Goal: Task Accomplishment & Management: Manage account settings

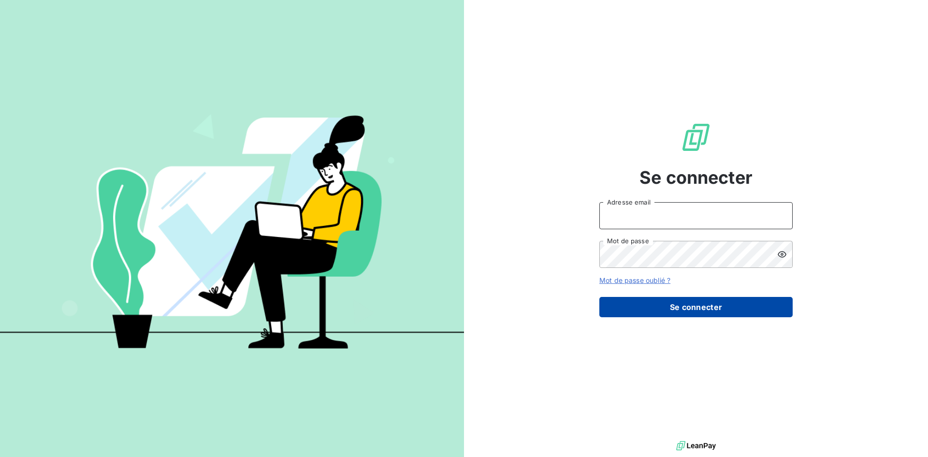
type input "m.tisseau@anett.fr"
click at [710, 309] on button "Se connecter" at bounding box center [695, 307] width 193 height 20
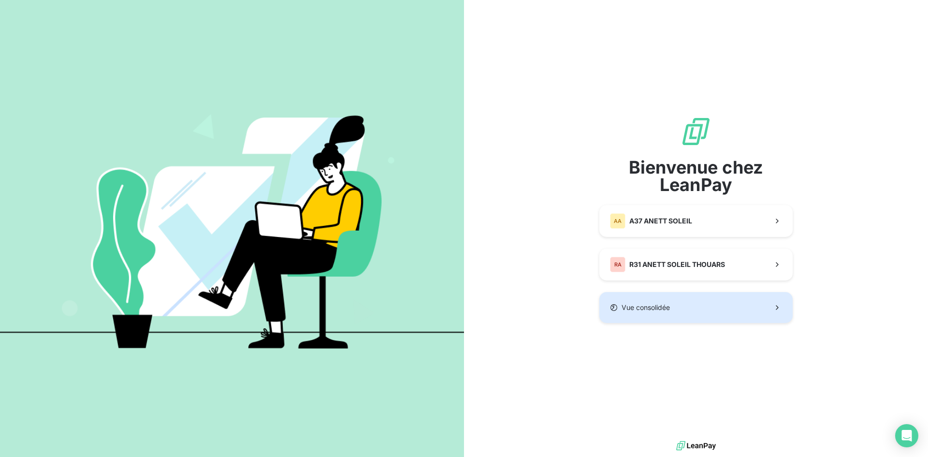
click at [667, 305] on span "Vue consolidée" at bounding box center [645, 307] width 48 height 10
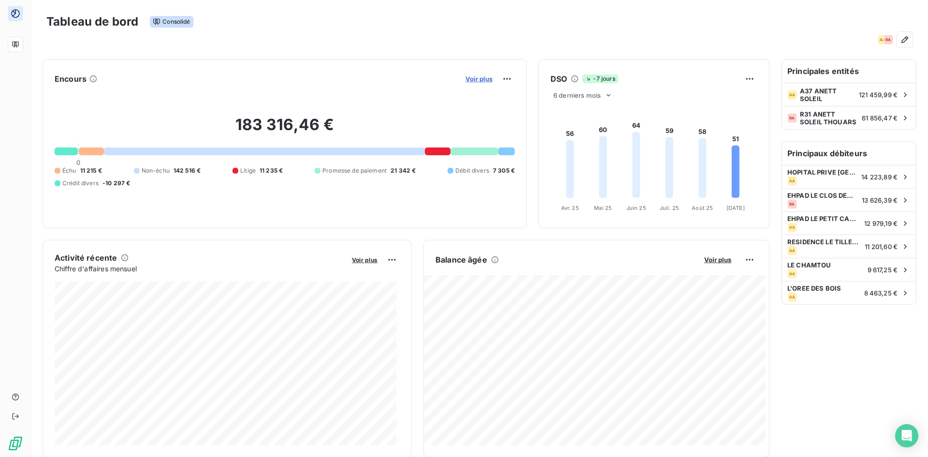
click at [470, 80] on span "Voir plus" at bounding box center [478, 79] width 27 height 8
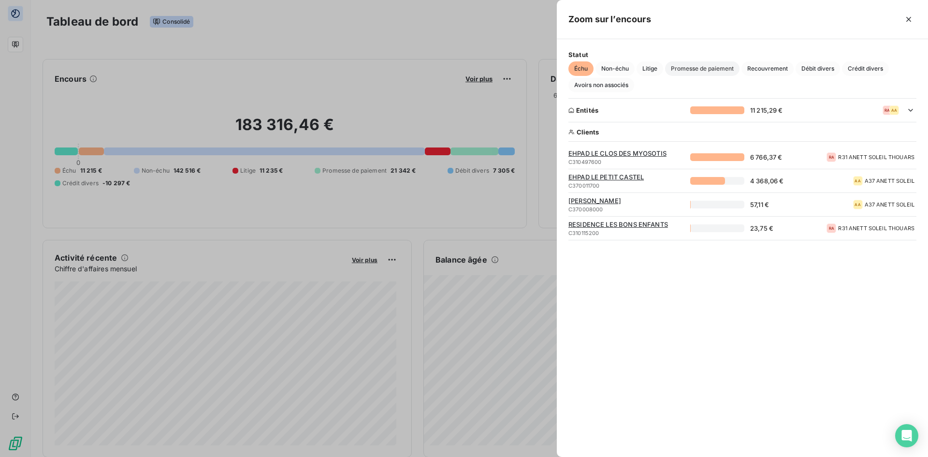
click at [688, 69] on span "Promesse de paiement" at bounding box center [702, 68] width 74 height 14
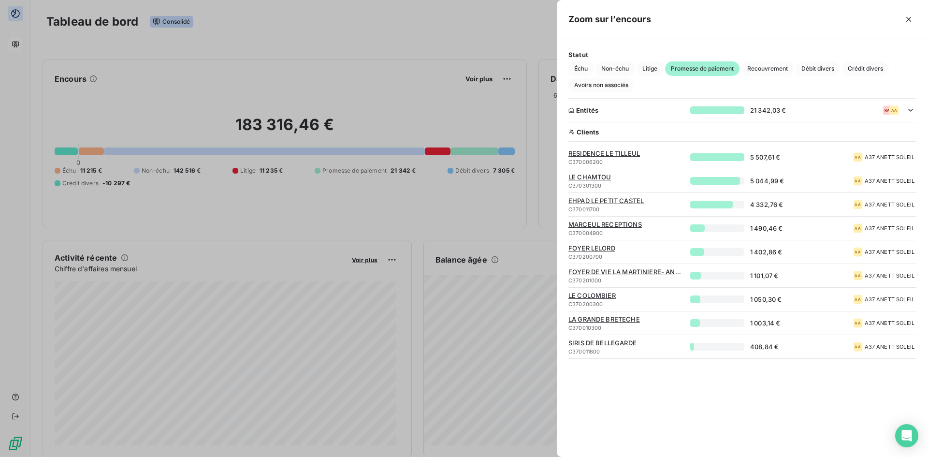
click at [598, 248] on span "FOYER LELORD" at bounding box center [626, 248] width 116 height 8
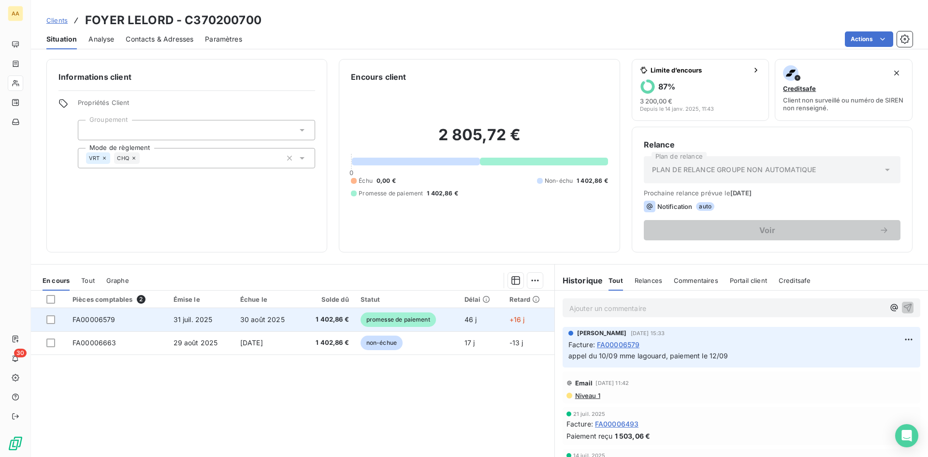
click at [404, 318] on span "promesse de paiement" at bounding box center [397, 319] width 75 height 14
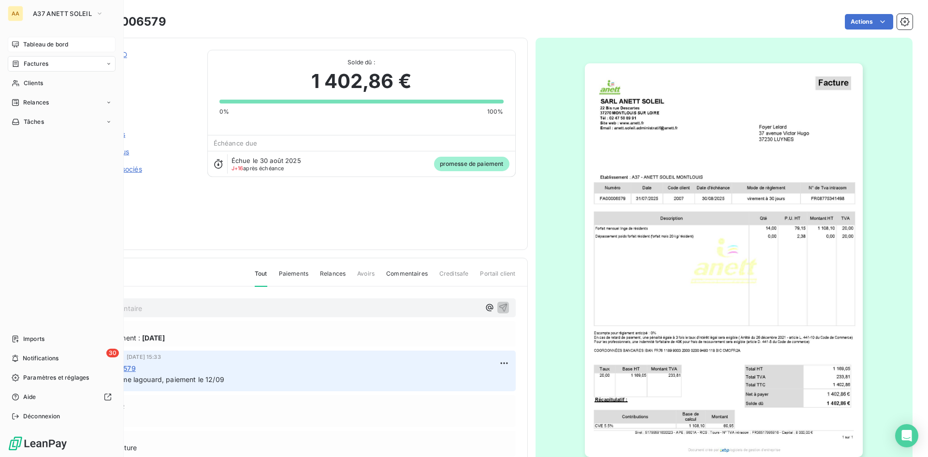
click at [53, 44] on span "Tableau de bord" at bounding box center [45, 44] width 45 height 9
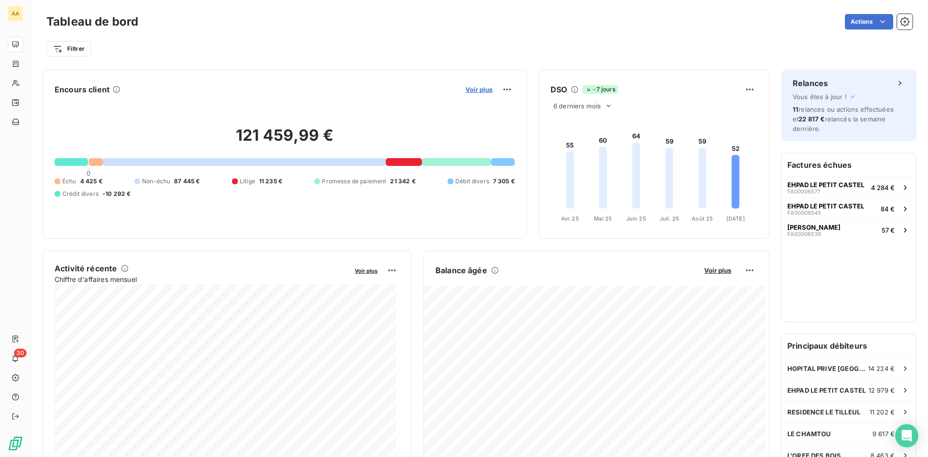
click at [469, 88] on span "Voir plus" at bounding box center [478, 90] width 27 height 8
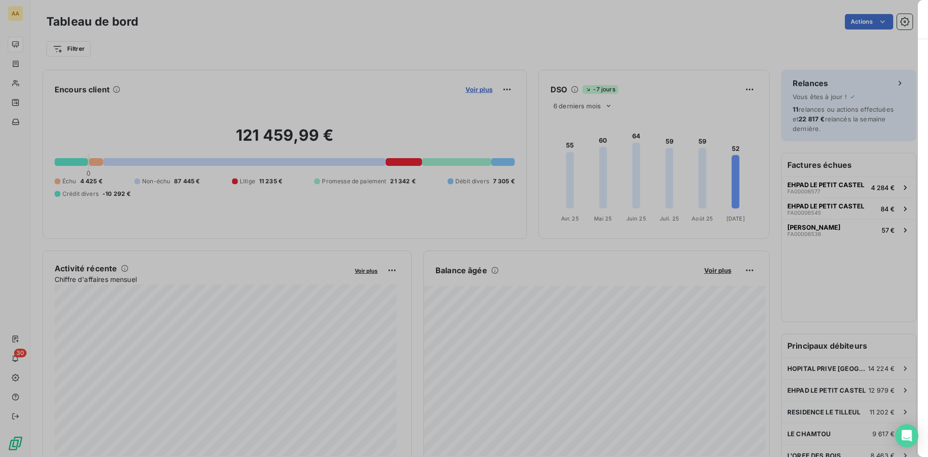
scroll to position [312, 364]
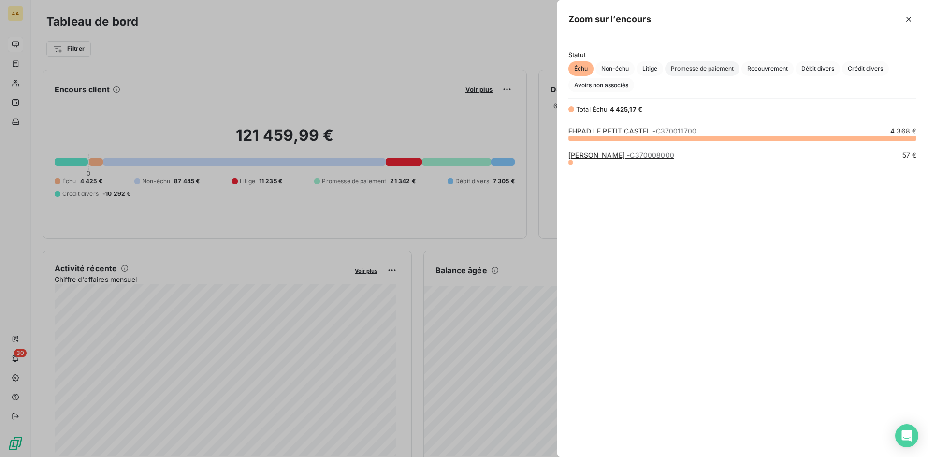
click at [709, 68] on span "Promesse de paiement" at bounding box center [702, 68] width 74 height 14
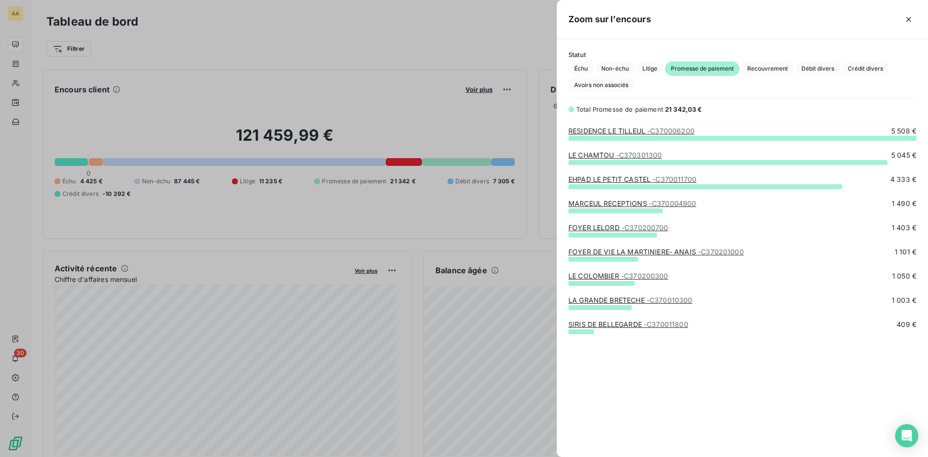
click at [602, 157] on link "LE CHAMTOU - C370301300" at bounding box center [614, 155] width 93 height 8
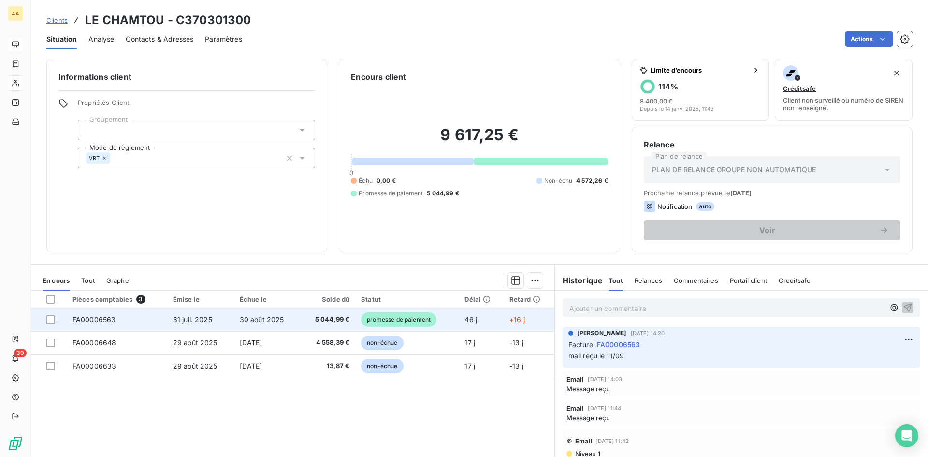
click at [387, 320] on span "promesse de paiement" at bounding box center [398, 319] width 75 height 14
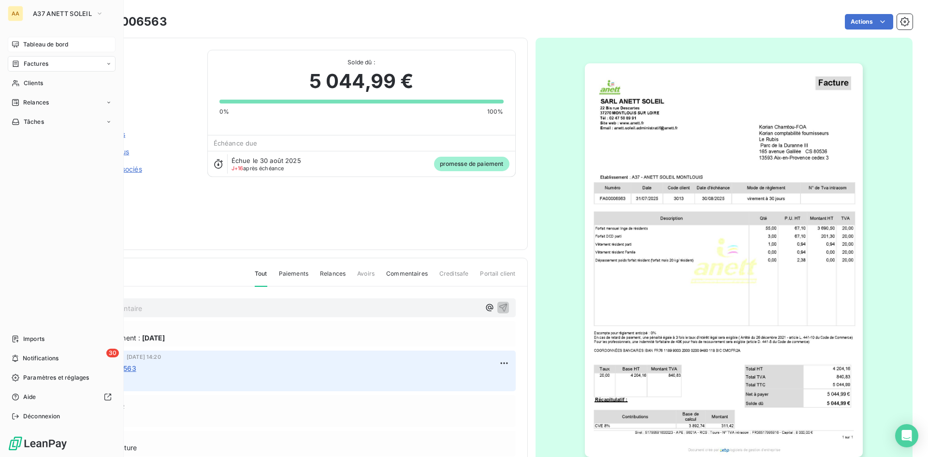
click at [51, 44] on span "Tableau de bord" at bounding box center [45, 44] width 45 height 9
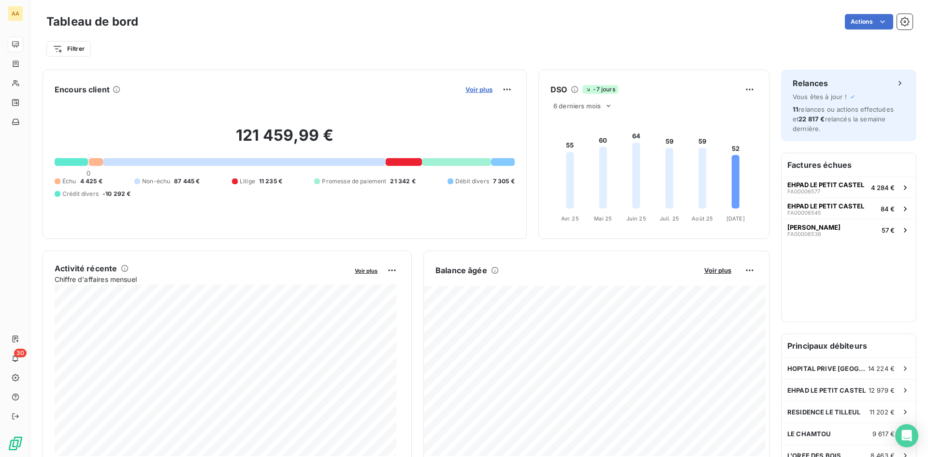
click at [478, 90] on span "Voir plus" at bounding box center [478, 90] width 27 height 8
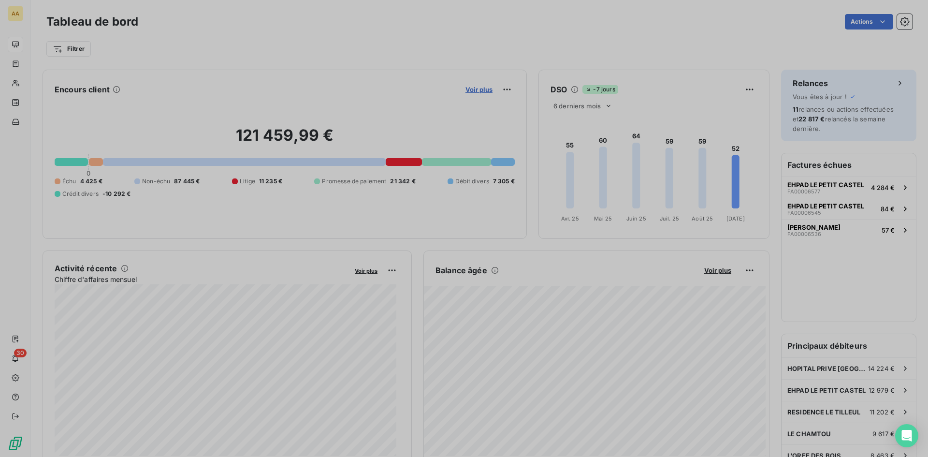
scroll to position [8, 8]
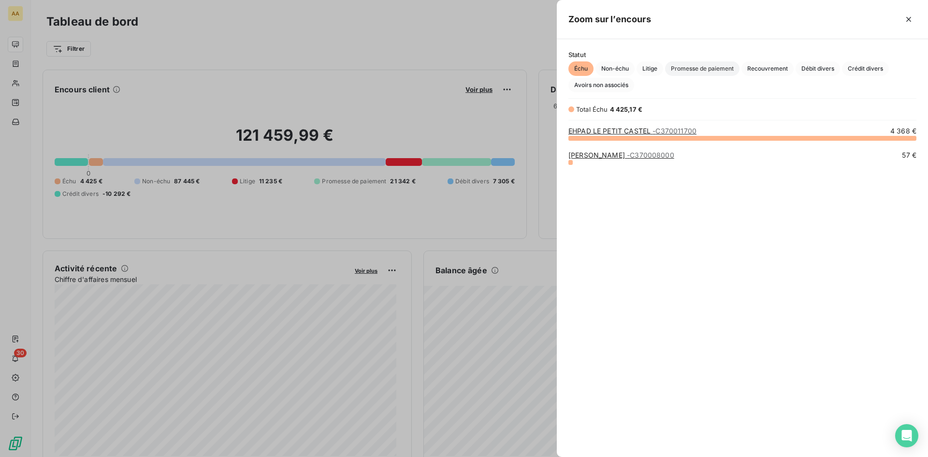
click at [705, 66] on span "Promesse de paiement" at bounding box center [702, 68] width 74 height 14
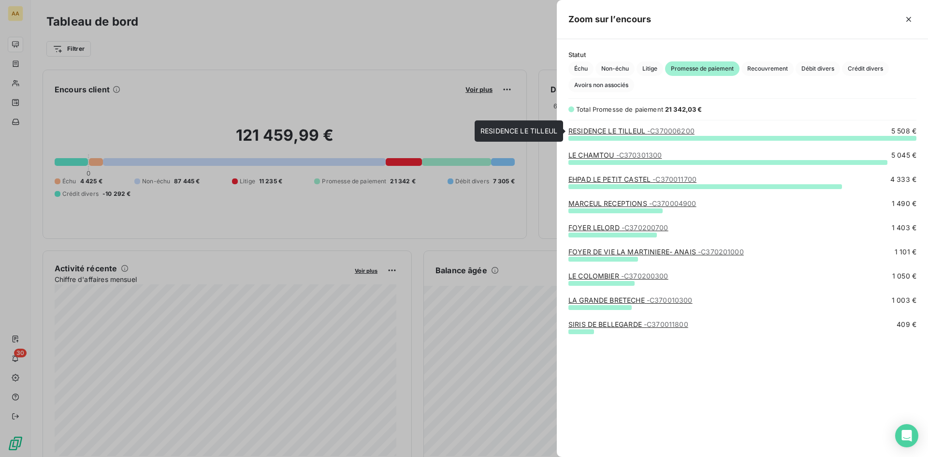
click at [599, 131] on link "RESIDENCE LE TILLEUL - C370006200" at bounding box center [631, 131] width 126 height 8
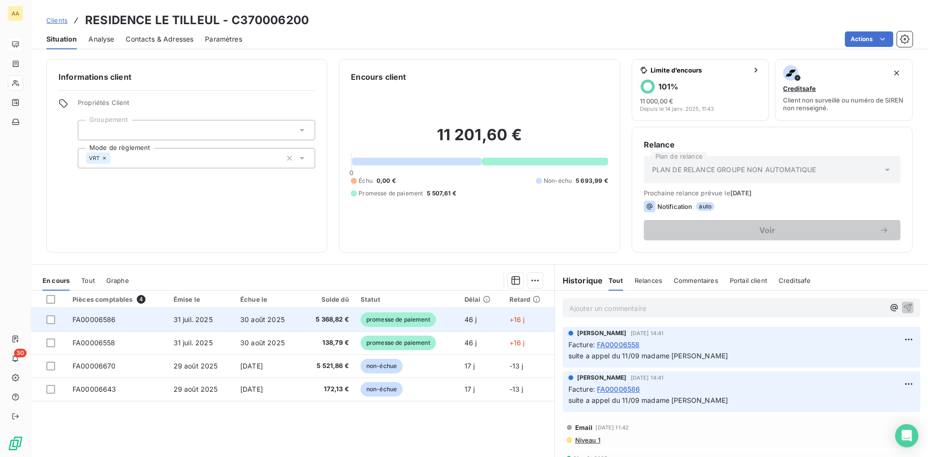
click at [395, 321] on span "promesse de paiement" at bounding box center [397, 319] width 75 height 14
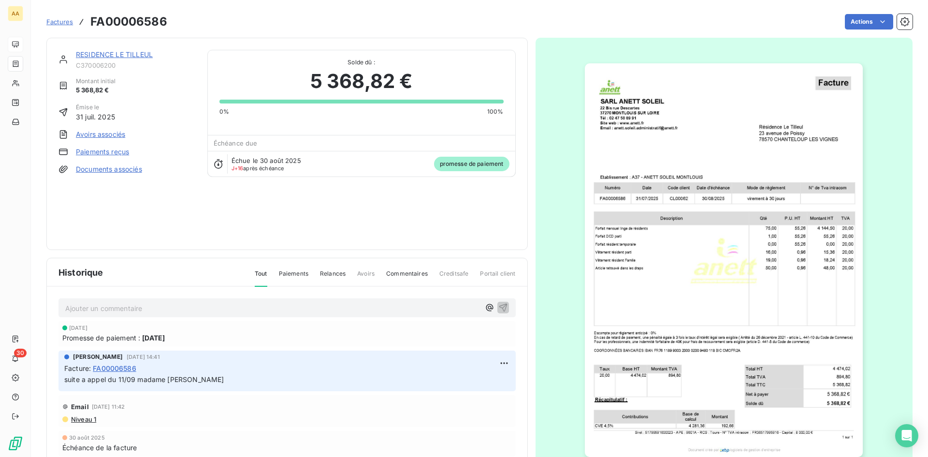
click at [60, 23] on span "Factures" at bounding box center [59, 22] width 27 height 8
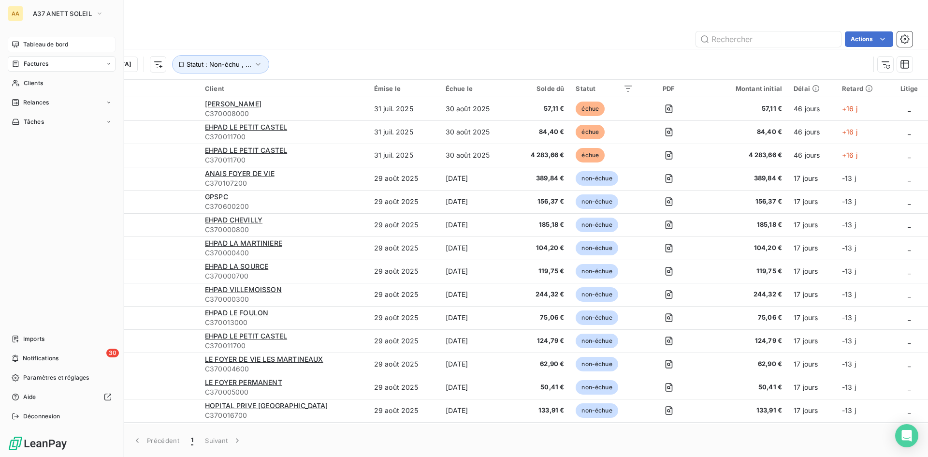
click at [36, 42] on span "Tableau de bord" at bounding box center [45, 44] width 45 height 9
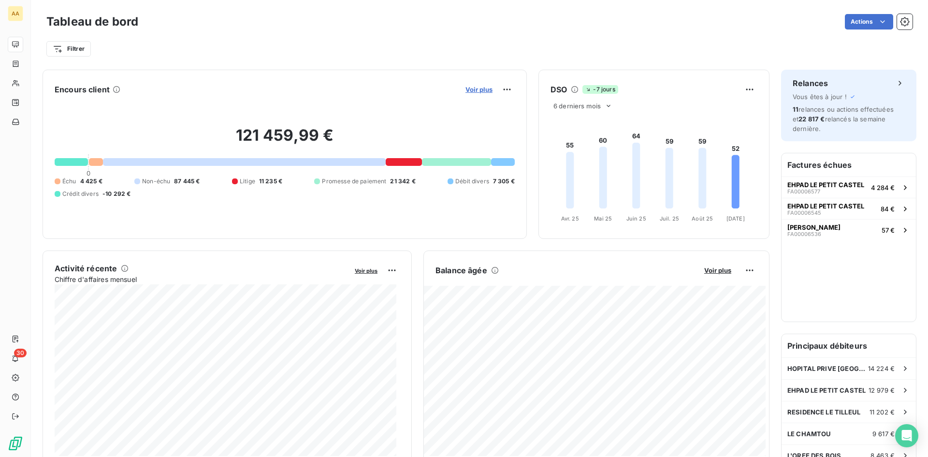
click at [479, 92] on span "Voir plus" at bounding box center [478, 90] width 27 height 8
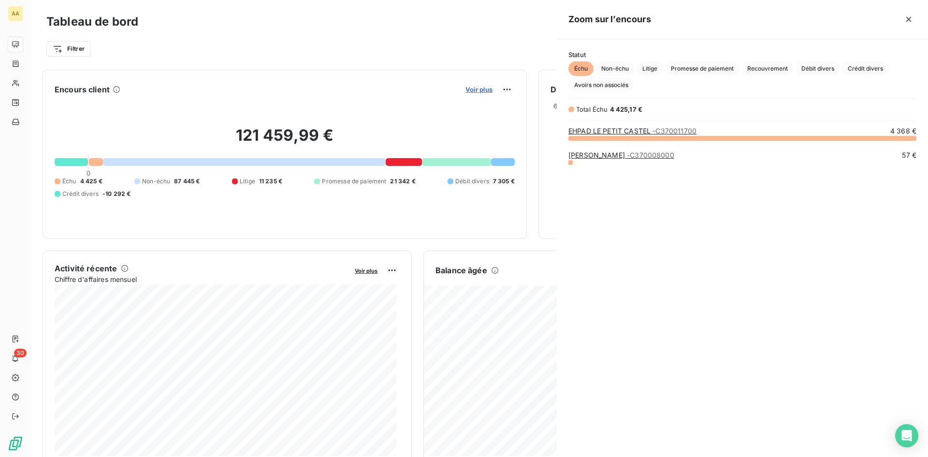
scroll to position [449, 364]
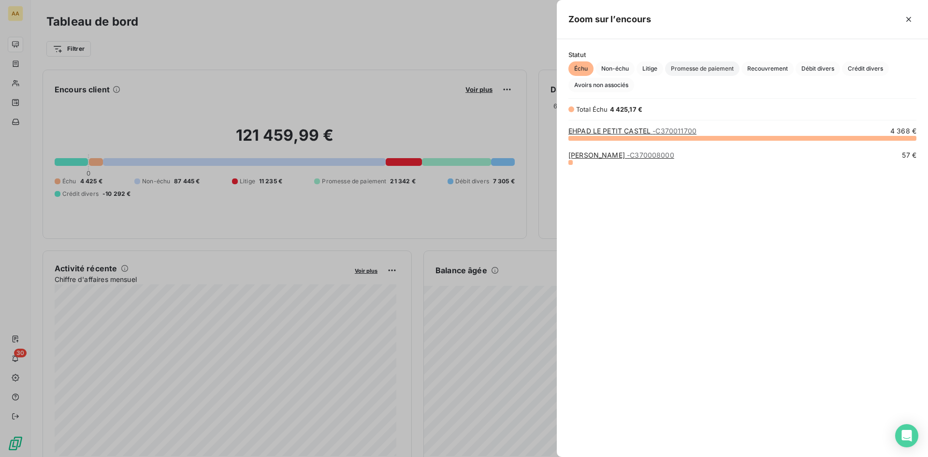
click at [701, 69] on span "Promesse de paiement" at bounding box center [702, 68] width 74 height 14
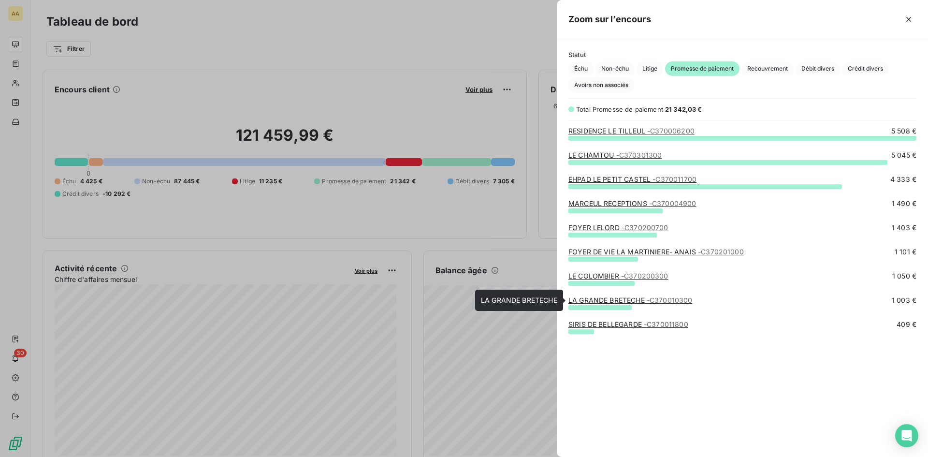
click at [610, 300] on link "LA GRANDE BRETECHE - C370010300" at bounding box center [630, 300] width 124 height 8
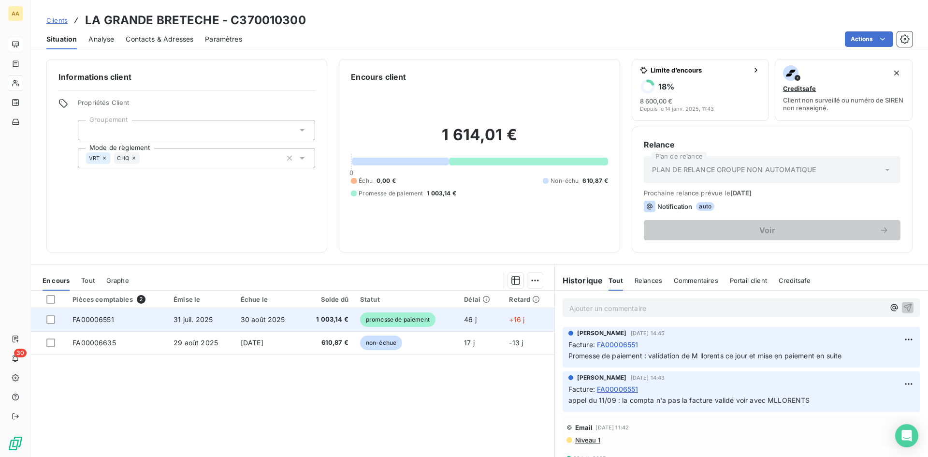
click at [390, 322] on span "promesse de paiement" at bounding box center [397, 319] width 75 height 14
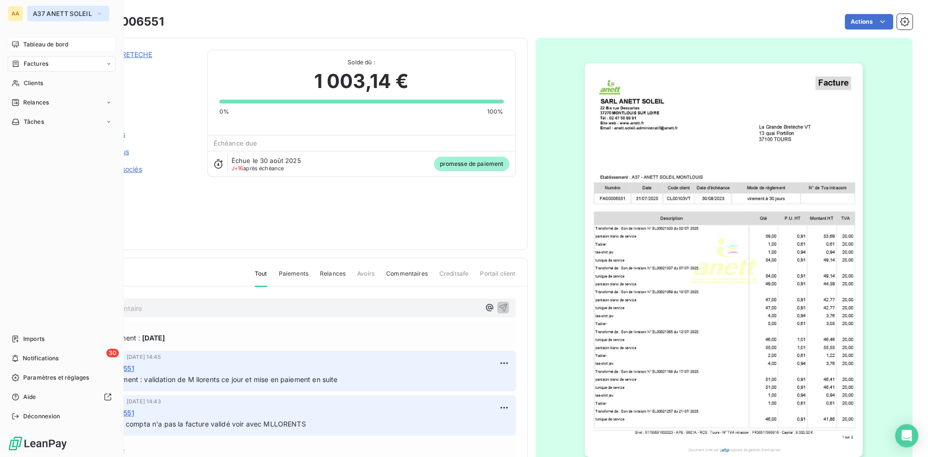
click at [42, 12] on span "A37 ANETT SOLEIL" at bounding box center [62, 14] width 59 height 8
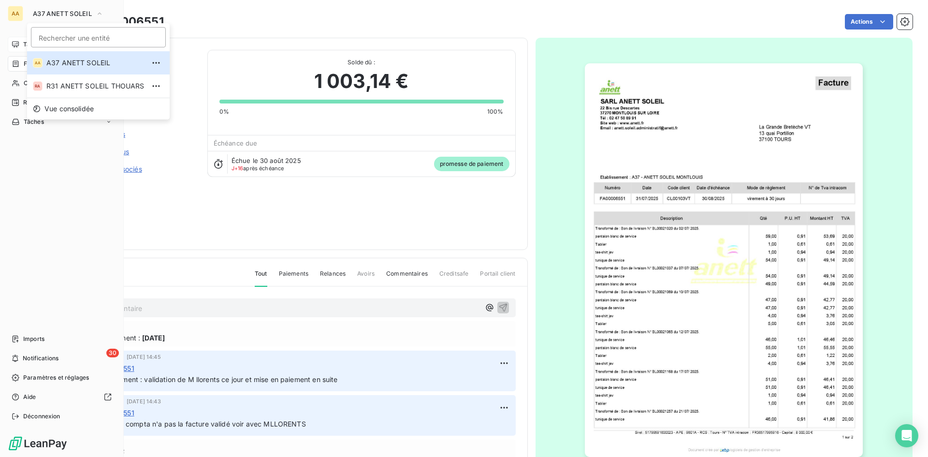
click at [52, 160] on div "Tableau de bord Factures Clients Relances Tâches Imports 30 Notifications Param…" at bounding box center [62, 230] width 108 height 387
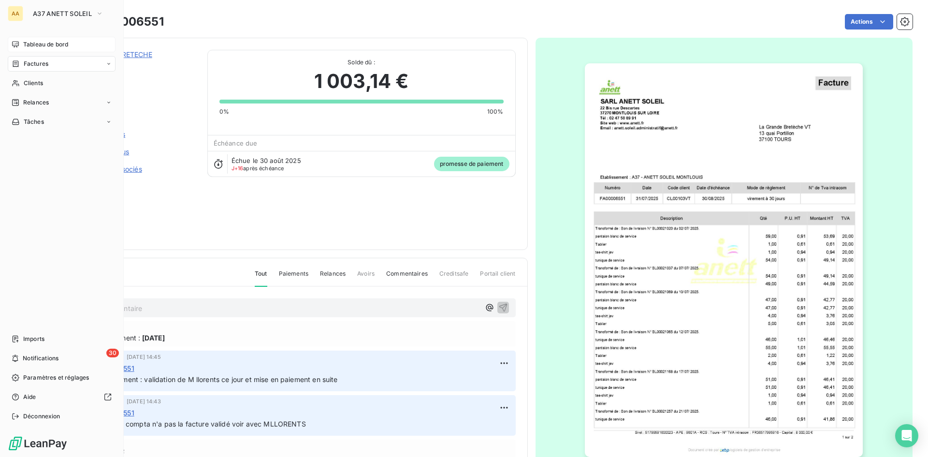
click at [54, 45] on span "Tableau de bord" at bounding box center [45, 44] width 45 height 9
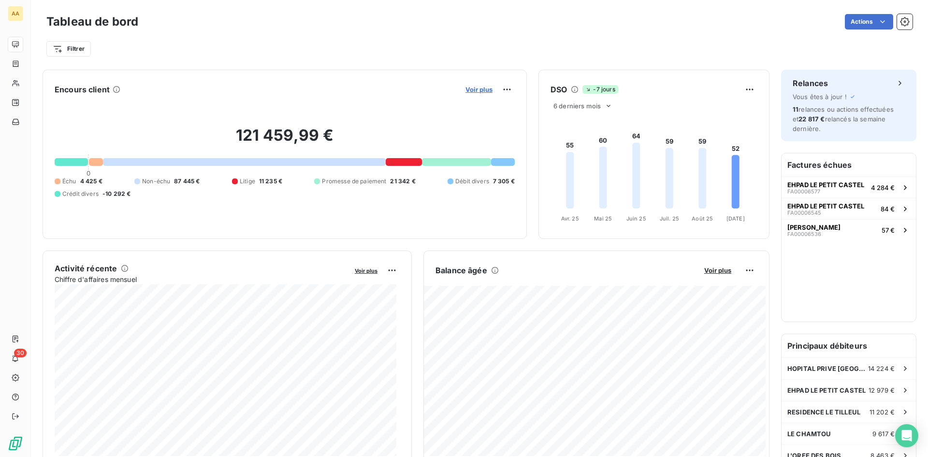
click at [472, 90] on span "Voir plus" at bounding box center [478, 90] width 27 height 8
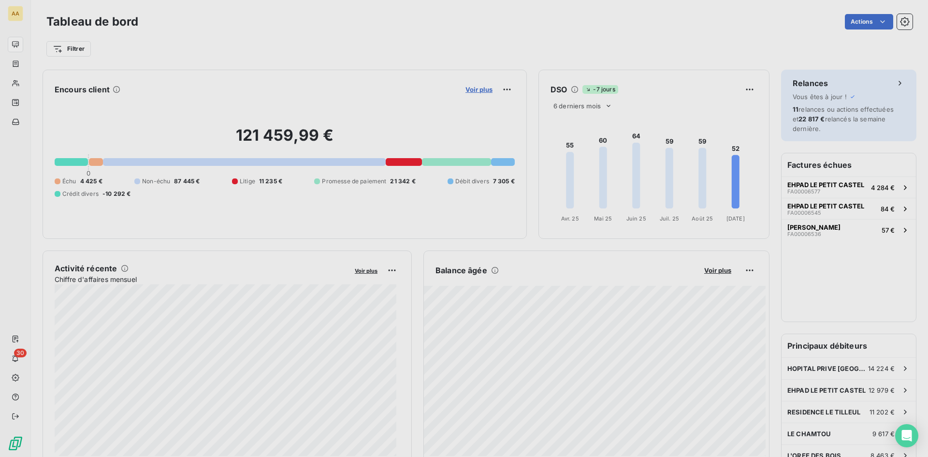
scroll to position [449, 364]
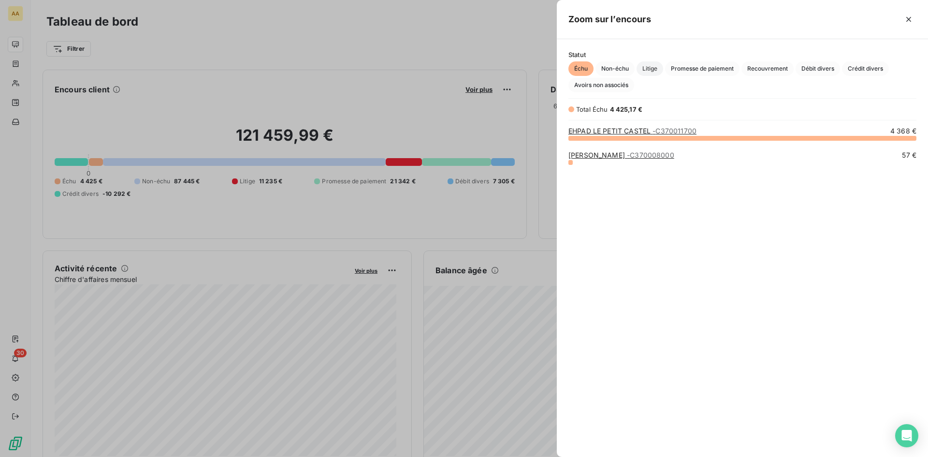
click at [650, 68] on span "Litige" at bounding box center [649, 68] width 27 height 14
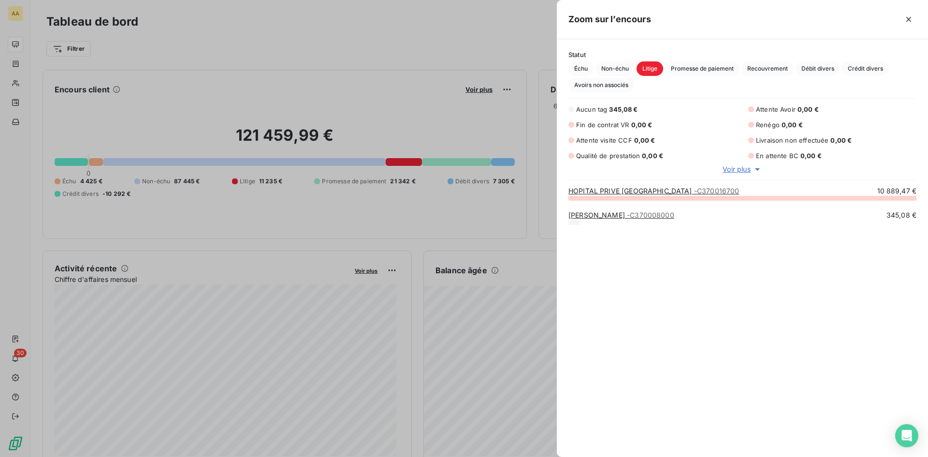
scroll to position [252, 364]
click at [704, 67] on span "Promesse de paiement" at bounding box center [702, 68] width 74 height 14
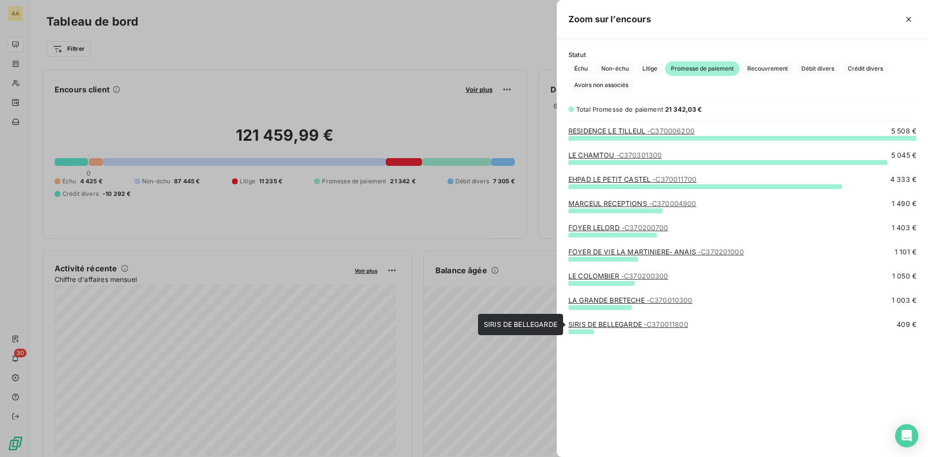
click at [597, 324] on link "SIRIS DE BELLEGARDE - C370011800" at bounding box center [628, 324] width 120 height 8
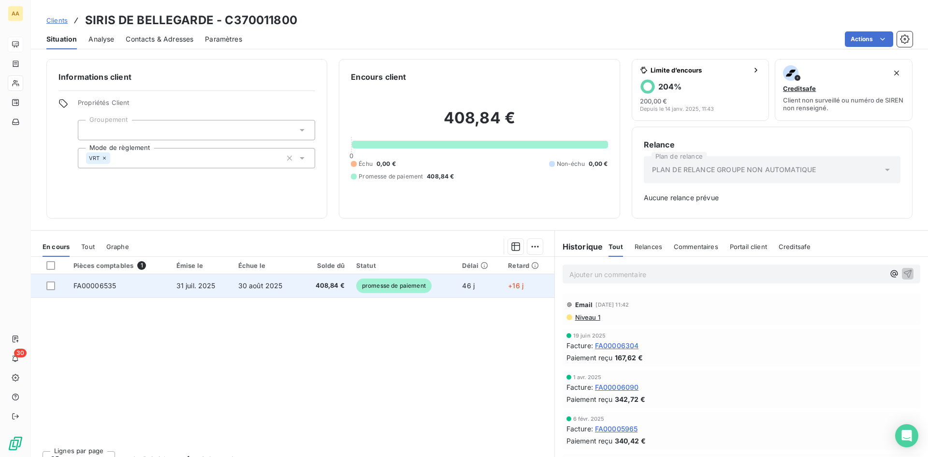
click at [378, 288] on span "promesse de paiement" at bounding box center [393, 285] width 75 height 14
